Goal: Information Seeking & Learning: Learn about a topic

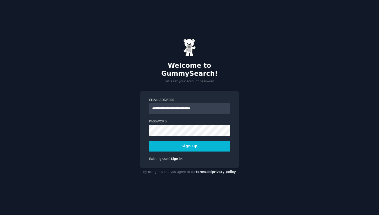
click at [228, 32] on div "**********" at bounding box center [189, 107] width 379 height 215
click at [203, 103] on input "**********" at bounding box center [189, 108] width 81 height 11
type input "*"
type input "**********"
click at [204, 119] on label "Password" at bounding box center [189, 121] width 81 height 5
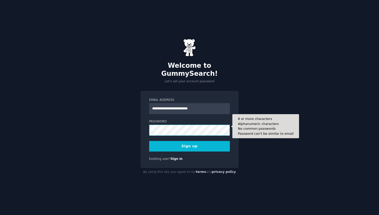
click at [139, 122] on div "**********" at bounding box center [189, 107] width 379 height 215
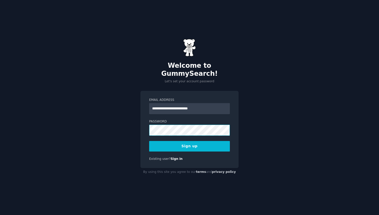
click at [149, 141] on button "Sign up" at bounding box center [189, 146] width 81 height 11
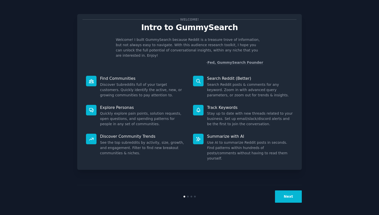
click at [284, 197] on button "Next" at bounding box center [288, 196] width 27 height 12
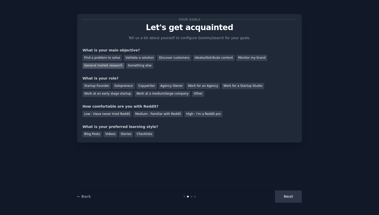
click at [107, 66] on div "General market research" at bounding box center [103, 66] width 42 height 6
click at [100, 87] on div "Startup Founder" at bounding box center [96, 86] width 28 height 6
click at [94, 131] on div "Blog Posts" at bounding box center [91, 134] width 19 height 6
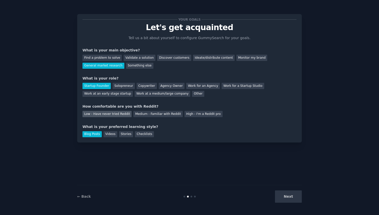
click at [96, 113] on div "Low - Have never tried Reddit" at bounding box center [106, 114] width 49 height 6
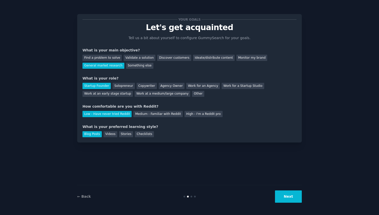
click at [293, 195] on button "Next" at bounding box center [288, 196] width 27 height 12
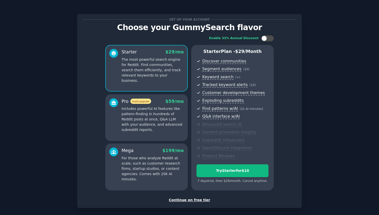
scroll to position [23, 0]
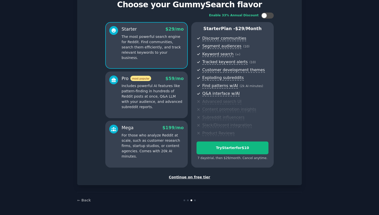
click at [188, 178] on div "Continue on free tier" at bounding box center [189, 176] width 214 height 5
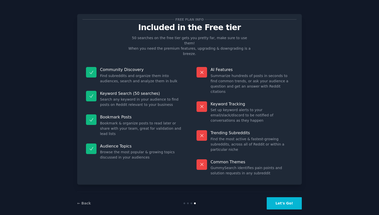
click at [287, 197] on button "Let's Go!" at bounding box center [284, 203] width 35 height 12
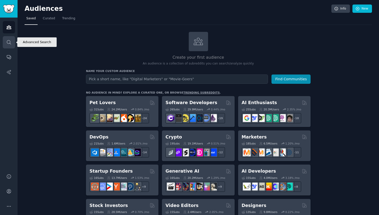
click at [10, 41] on icon "Sidebar" at bounding box center [8, 42] width 5 height 5
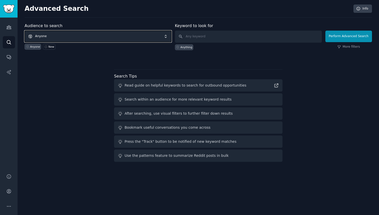
click at [115, 34] on span "Anyone" at bounding box center [98, 37] width 147 height 12
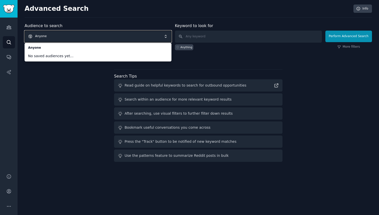
click at [119, 33] on span "Anyone" at bounding box center [98, 37] width 147 height 12
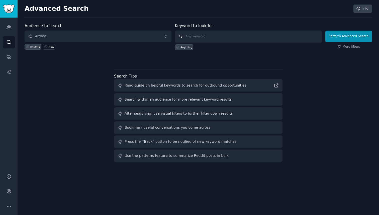
click at [208, 38] on input "text" at bounding box center [248, 37] width 147 height 12
type input "boobs"
click button "Perform Advanced Search" at bounding box center [348, 37] width 47 height 12
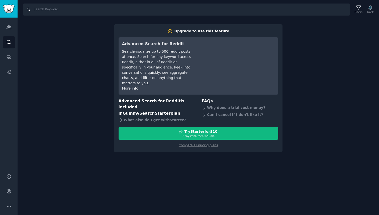
click at [41, 9] on input "Search" at bounding box center [186, 10] width 327 height 12
type input "n"
type input "boobs"
click at [9, 175] on icon "Sidebar" at bounding box center [8, 176] width 5 height 5
